Goal: Obtain resource: Download file/media

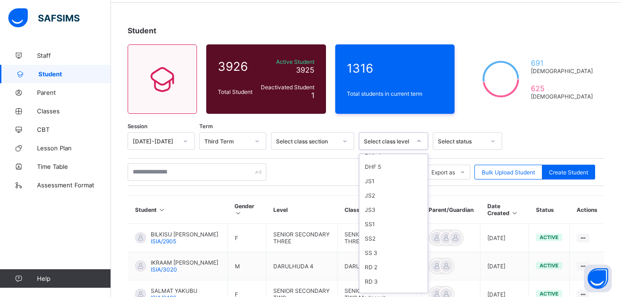
scroll to position [272, 0]
click at [373, 251] on div "SS 3" at bounding box center [393, 247] width 68 height 14
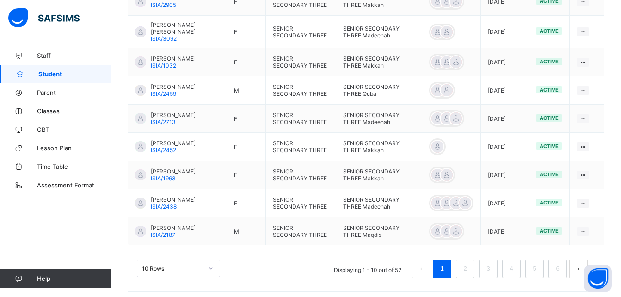
scroll to position [348, 0]
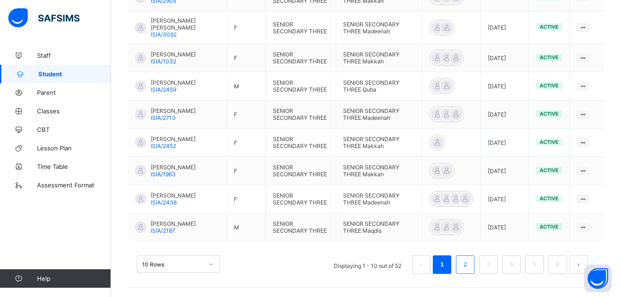
click at [469, 268] on link "2" at bounding box center [464, 264] width 9 height 12
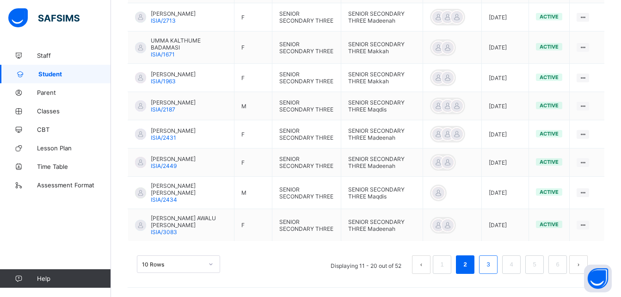
click at [492, 263] on link "3" at bounding box center [487, 264] width 9 height 12
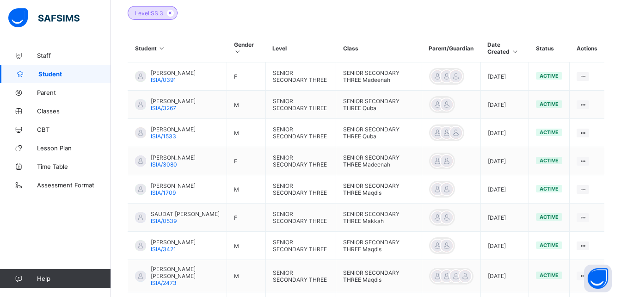
scroll to position [260, 0]
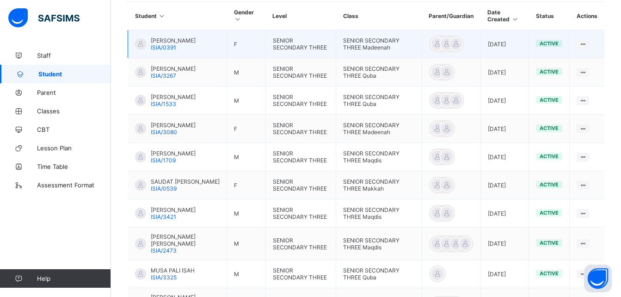
click at [191, 41] on span "[PERSON_NAME]" at bounding box center [173, 40] width 45 height 7
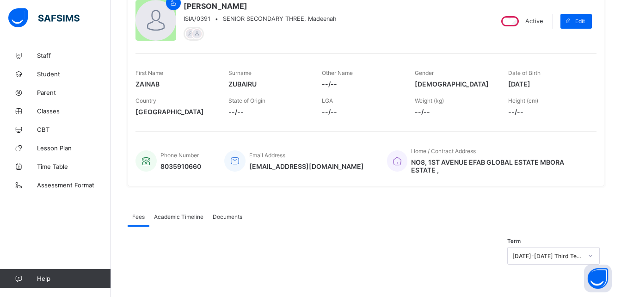
scroll to position [86, 0]
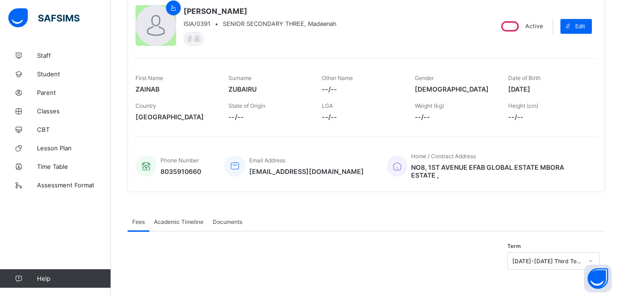
click at [183, 218] on span "Academic Timeline" at bounding box center [178, 221] width 49 height 7
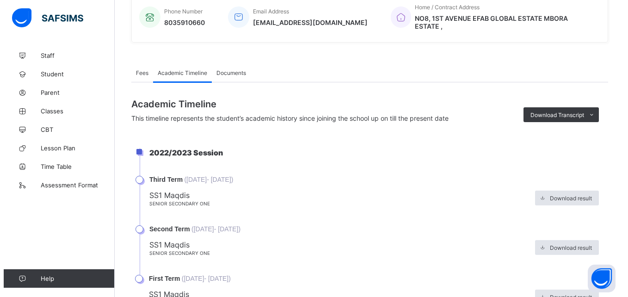
scroll to position [260, 0]
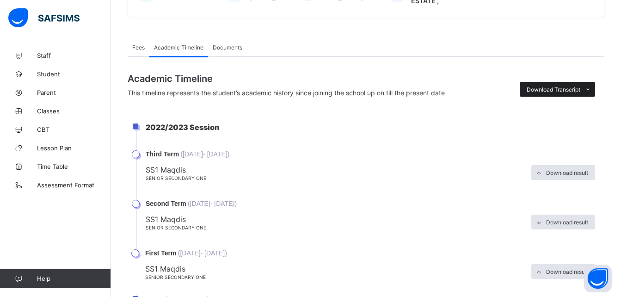
click at [560, 86] on span "Download Transcript" at bounding box center [553, 89] width 54 height 7
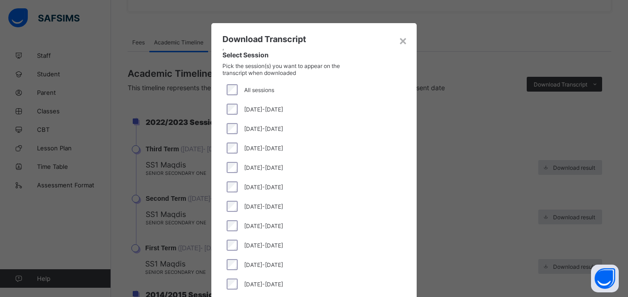
click at [232, 103] on div "[DATE]-[DATE]" at bounding box center [313, 108] width 183 height 19
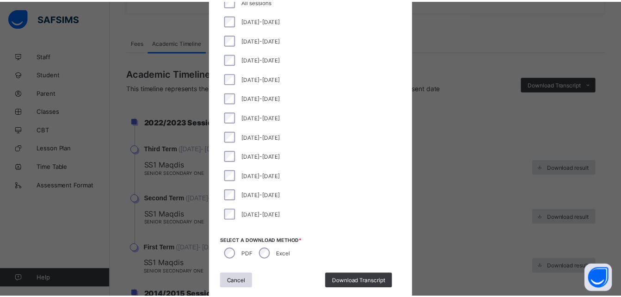
scroll to position [112, 0]
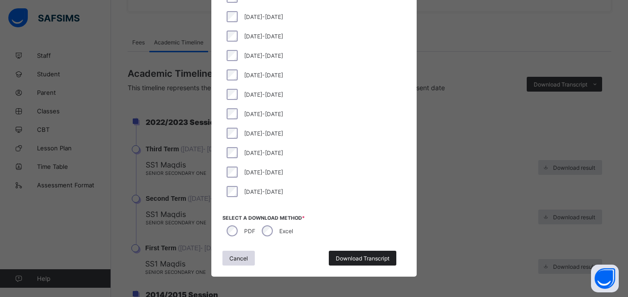
click at [354, 256] on span "Download Transcript" at bounding box center [363, 258] width 54 height 7
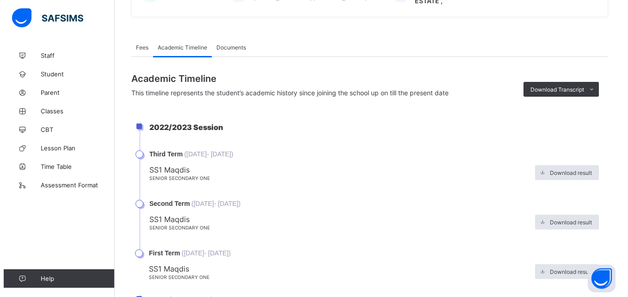
scroll to position [0, 0]
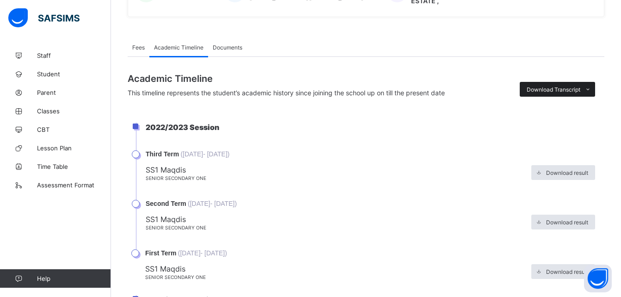
click at [553, 86] on span "Download Transcript" at bounding box center [553, 89] width 54 height 7
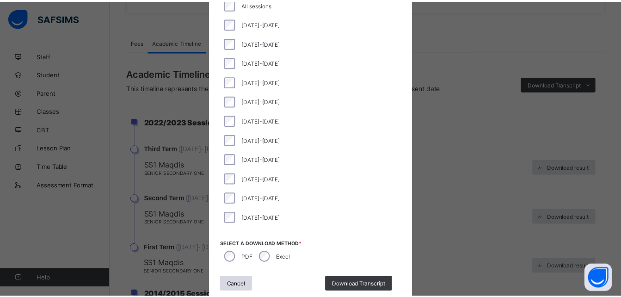
scroll to position [115, 0]
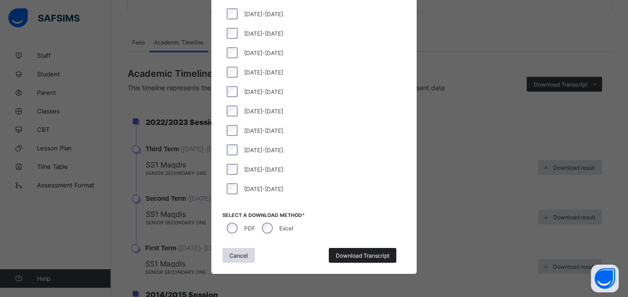
click at [367, 253] on span "Download Transcript" at bounding box center [363, 255] width 54 height 7
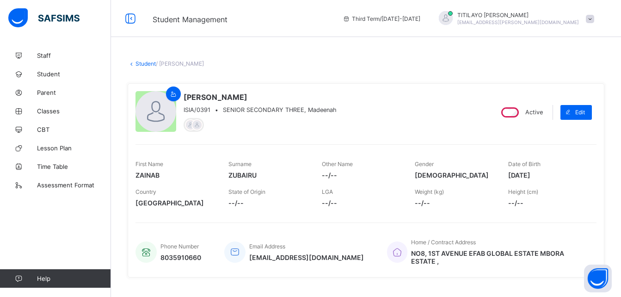
scroll to position [47, 0]
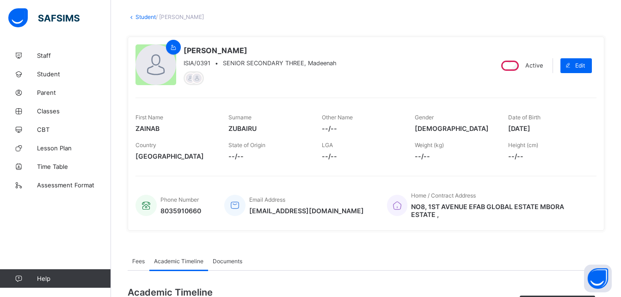
click at [148, 14] on link "Student" at bounding box center [145, 16] width 20 height 7
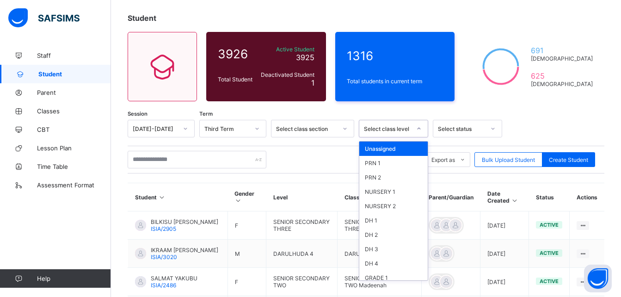
click at [404, 129] on div "Select class level" at bounding box center [387, 128] width 47 height 7
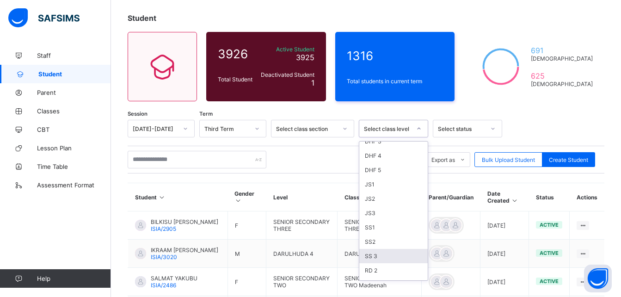
click at [369, 256] on div "SS 3" at bounding box center [393, 256] width 68 height 14
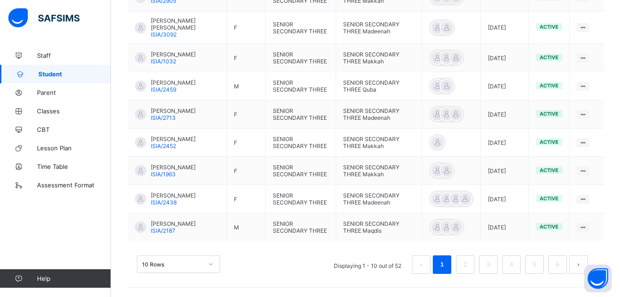
scroll to position [348, 0]
click at [492, 265] on link "3" at bounding box center [487, 264] width 9 height 12
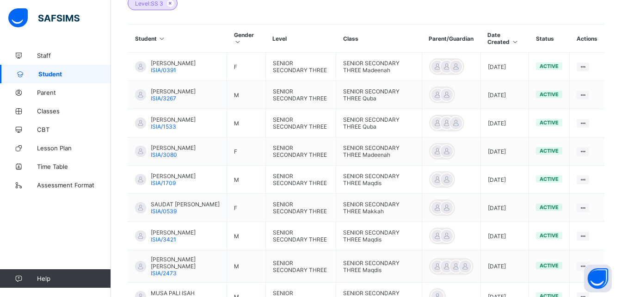
scroll to position [236, 0]
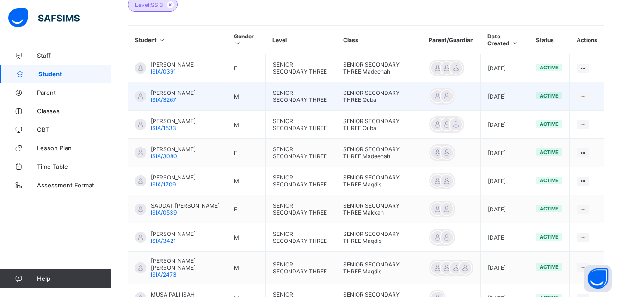
click at [176, 91] on span "[PERSON_NAME]" at bounding box center [173, 92] width 45 height 7
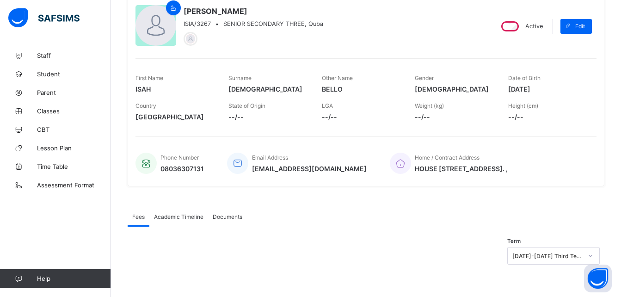
scroll to position [86, 0]
click at [175, 217] on span "Academic Timeline" at bounding box center [178, 216] width 49 height 7
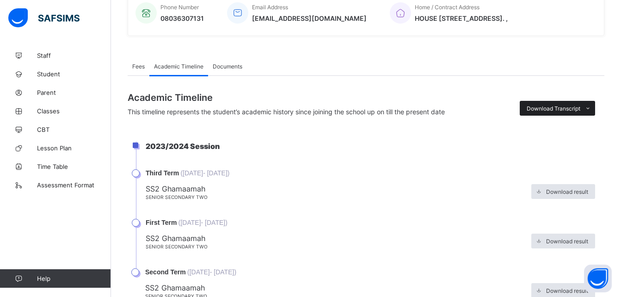
click at [560, 106] on span "Download Transcript" at bounding box center [553, 108] width 54 height 7
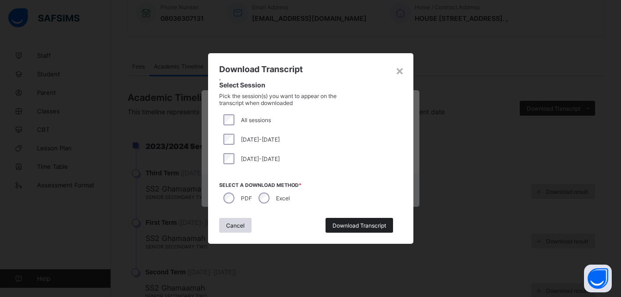
click at [358, 224] on span "Download Transcript" at bounding box center [359, 225] width 54 height 7
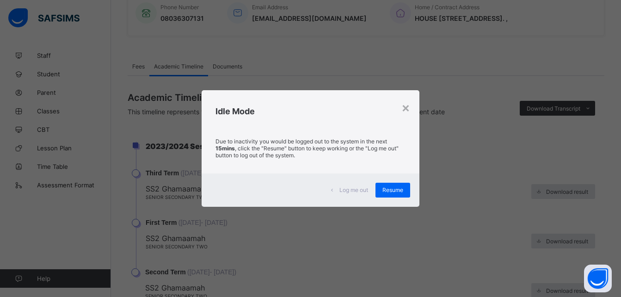
scroll to position [0, 0]
click at [400, 192] on span "Resume" at bounding box center [392, 189] width 21 height 7
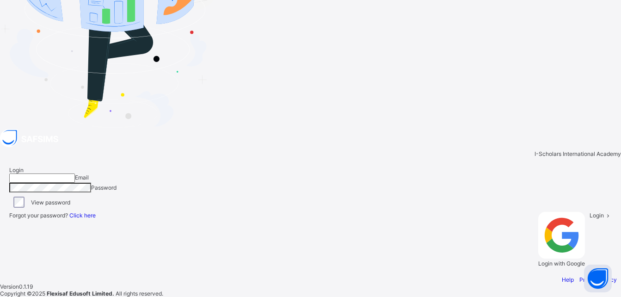
type input "**********"
